Goal: Information Seeking & Learning: Understand process/instructions

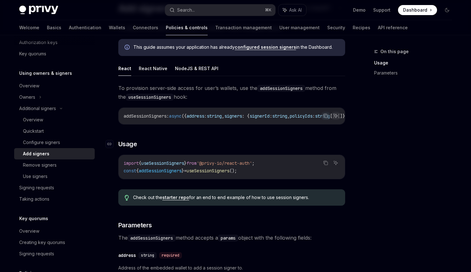
scroll to position [52, 0]
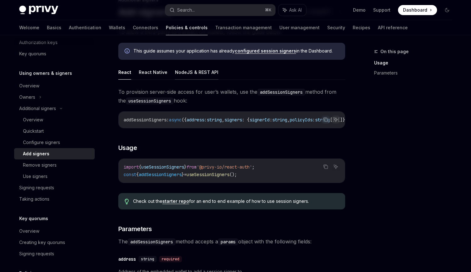
click at [193, 76] on button "NodeJS & REST API" at bounding box center [196, 72] width 43 height 15
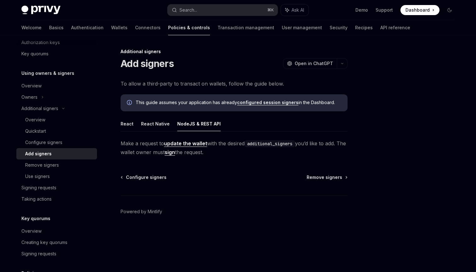
click at [180, 144] on link "update the wallet" at bounding box center [185, 143] width 43 height 7
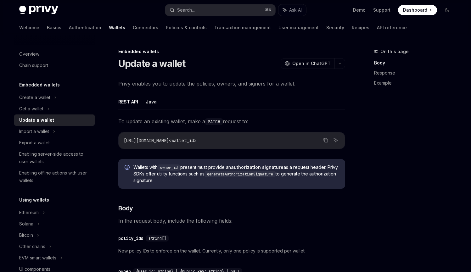
click at [242, 166] on link "authorization signature" at bounding box center [257, 168] width 53 height 6
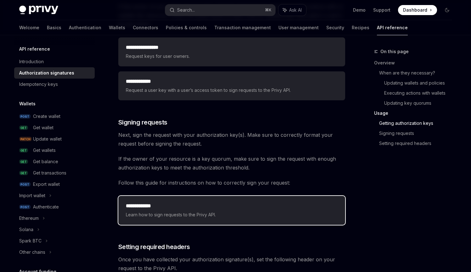
scroll to position [866, 0]
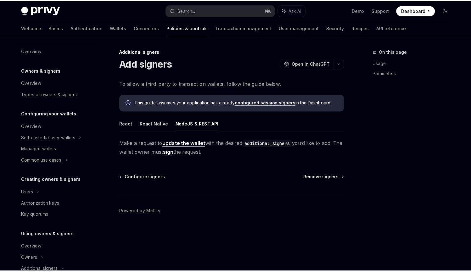
scroll to position [161, 0]
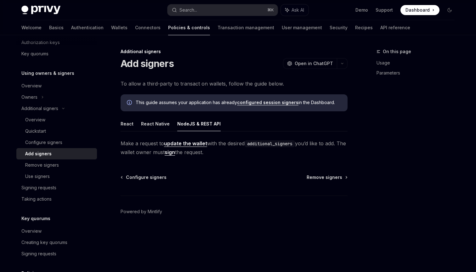
click at [183, 145] on link "update the wallet" at bounding box center [185, 143] width 43 height 7
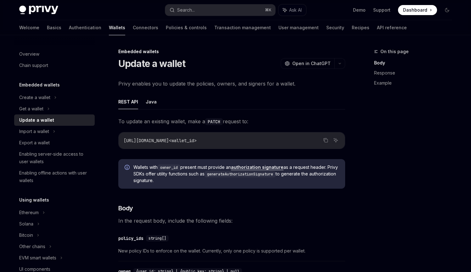
click at [241, 167] on link "authorization signature" at bounding box center [257, 168] width 53 height 6
type textarea "*"
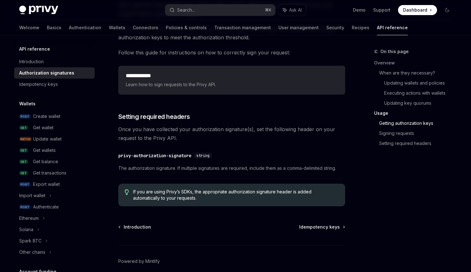
scroll to position [1044, 0]
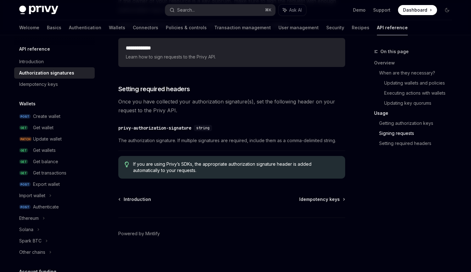
click at [262, 109] on span "Once you have collected your authorization signature(s), set the following head…" at bounding box center [231, 106] width 227 height 18
